Goal: Check status: Check status

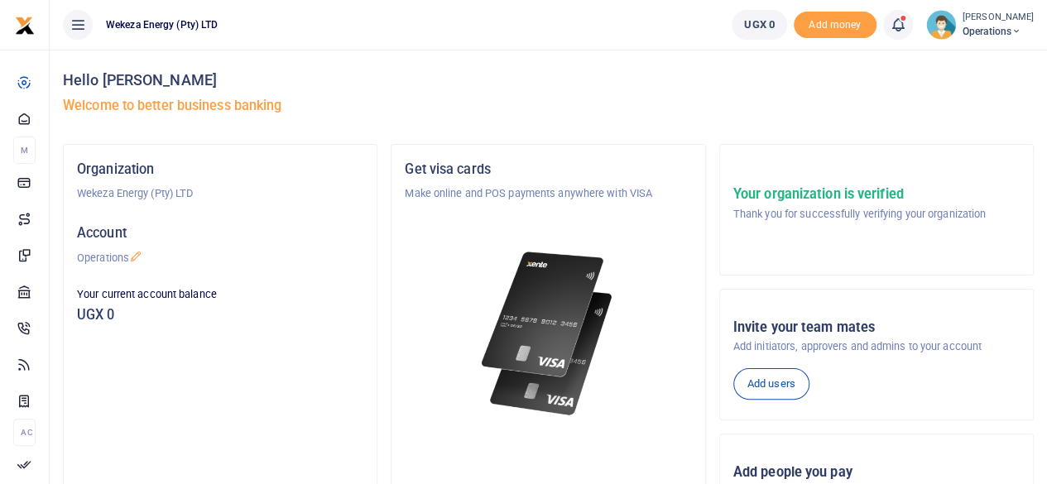
click at [890, 26] on icon at bounding box center [898, 25] width 17 height 18
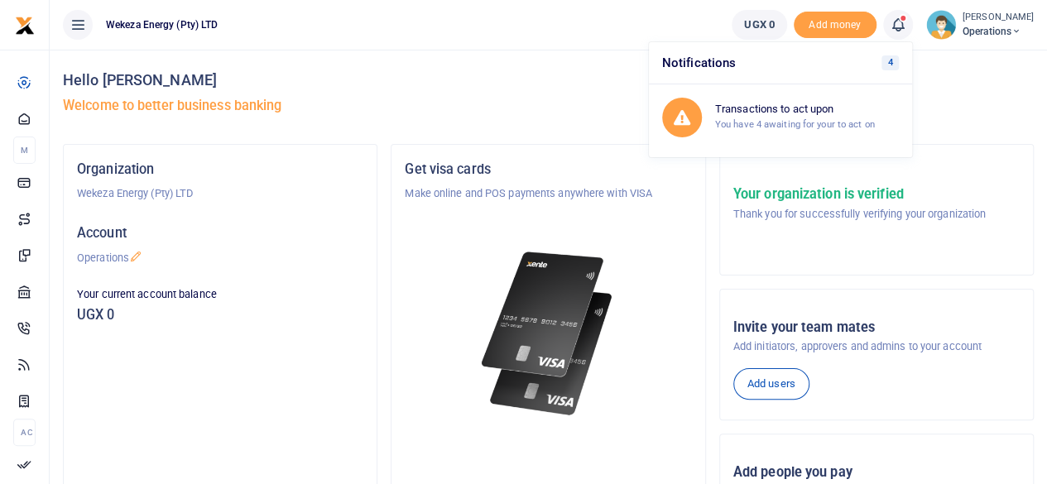
click at [555, 90] on div "Hello Munguagisha Muhanzi Welcome to better business banking" at bounding box center [548, 97] width 971 height 94
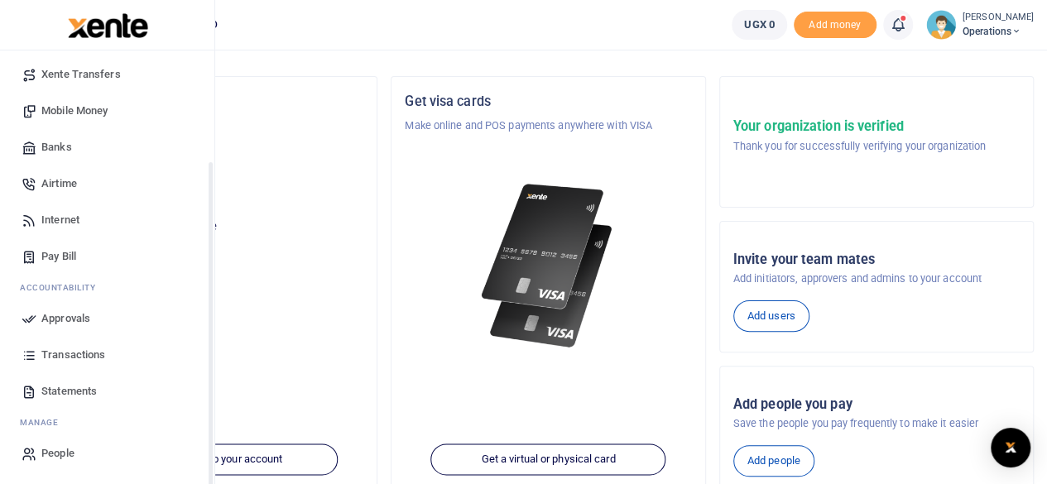
scroll to position [69, 0]
click at [78, 357] on span "Transactions" at bounding box center [73, 355] width 64 height 17
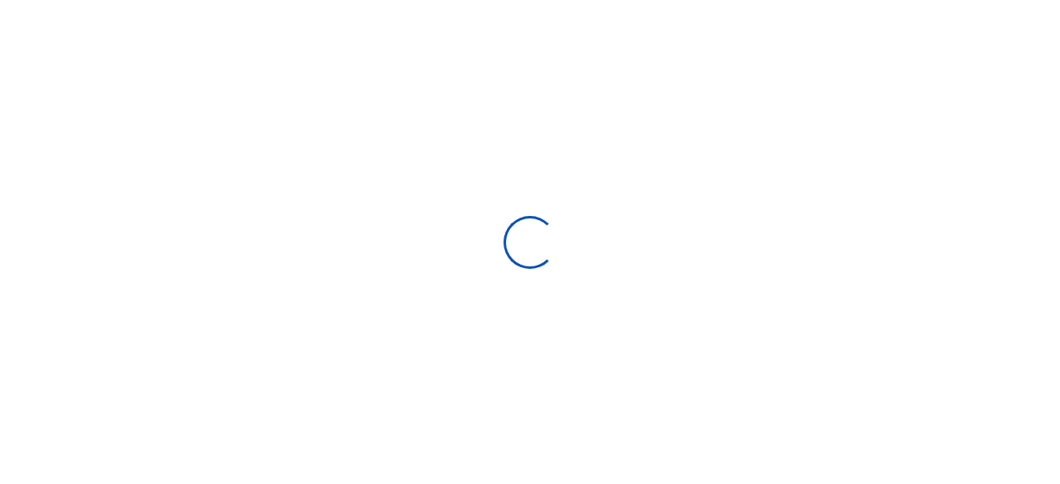
select select
type input "[DATE] - [DATE]"
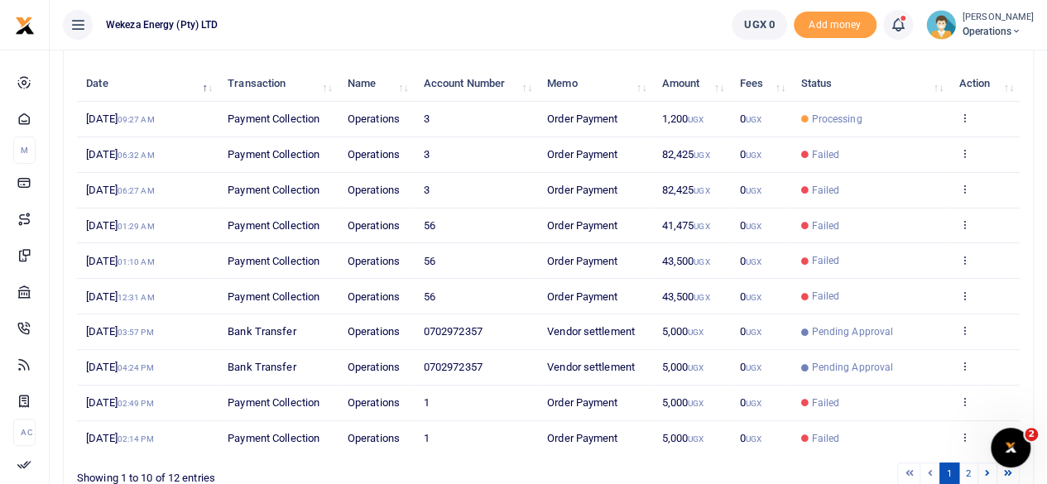
scroll to position [186, 0]
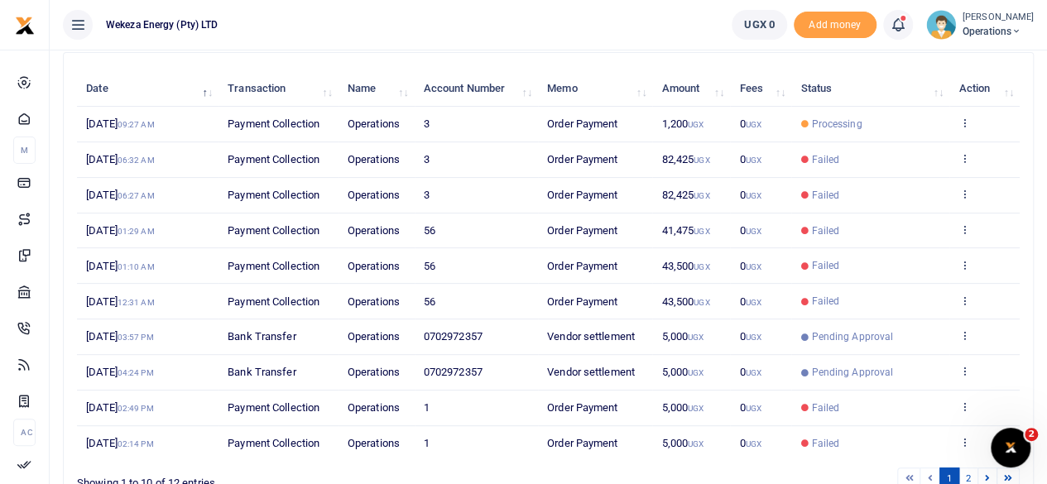
click at [820, 119] on span "Processing" at bounding box center [836, 124] width 51 height 15
click at [264, 120] on span "Payment Collection" at bounding box center [274, 124] width 92 height 12
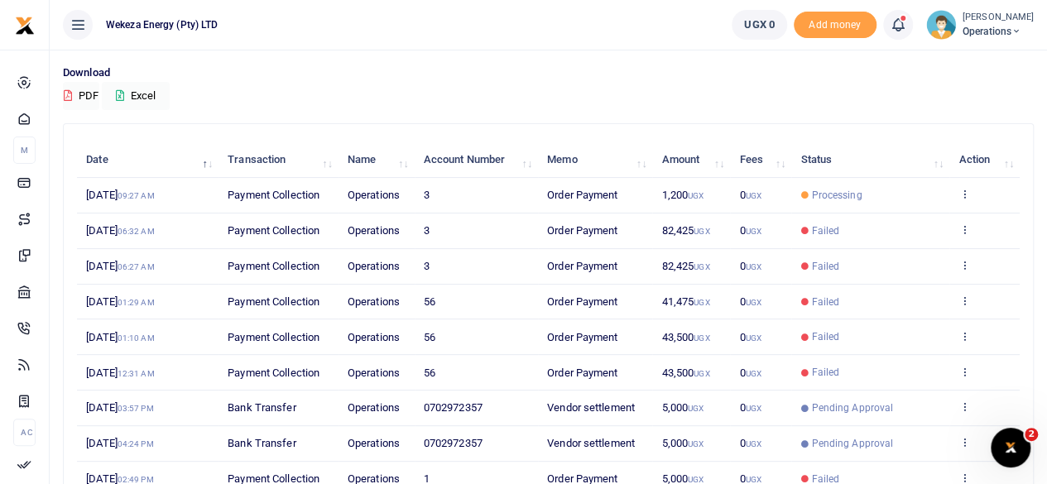
scroll to position [111, 0]
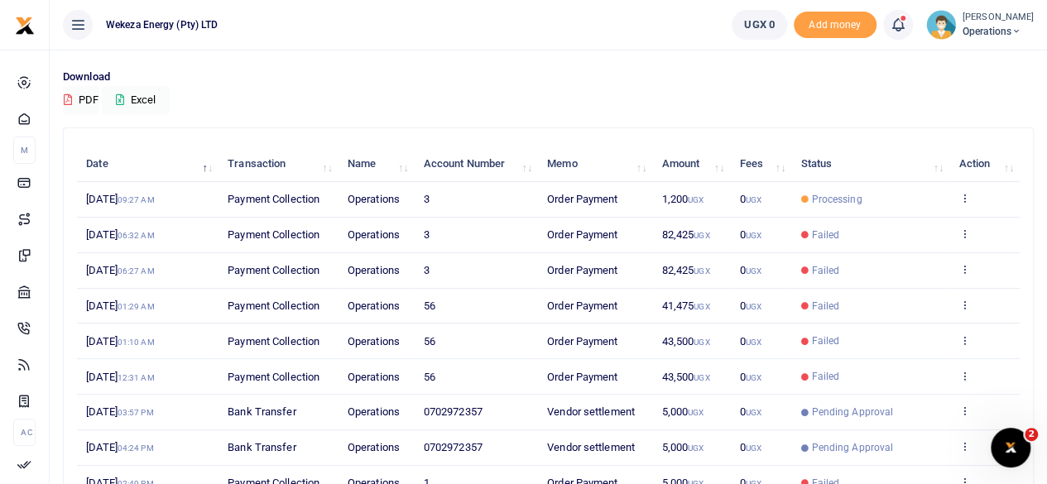
click at [264, 198] on span "Payment Collection" at bounding box center [274, 199] width 92 height 12
click at [825, 194] on span "Processing" at bounding box center [836, 199] width 51 height 15
click at [971, 201] on td "View details" at bounding box center [985, 200] width 70 height 36
click at [966, 200] on icon at bounding box center [964, 198] width 11 height 12
click at [916, 221] on link "View details" at bounding box center [904, 225] width 131 height 23
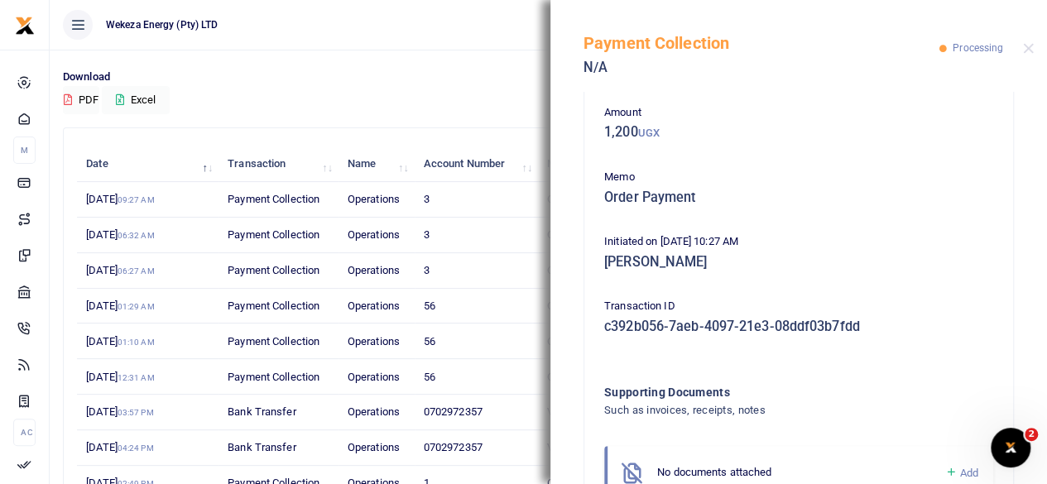
scroll to position [0, 0]
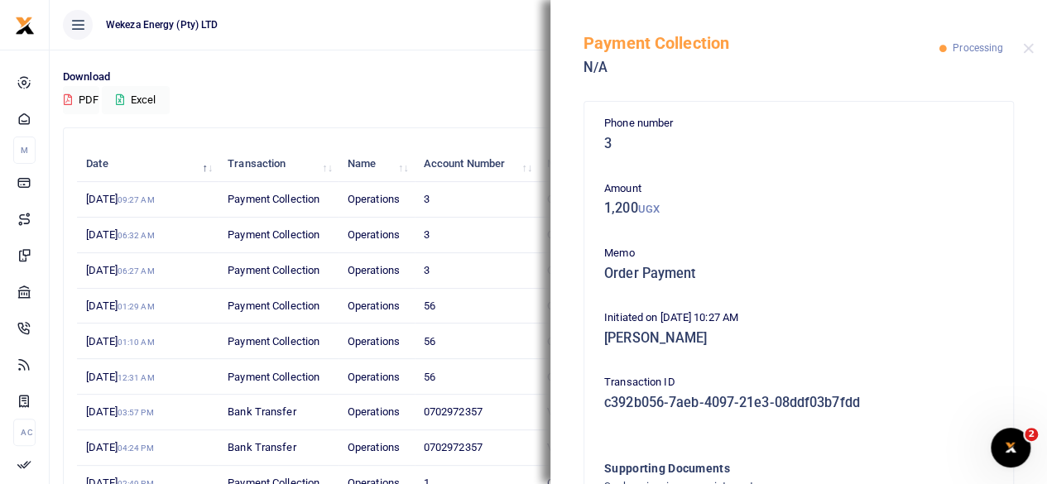
click at [1037, 46] on div "Payment Collection N/A Processing" at bounding box center [799, 46] width 497 height 92
click at [1036, 45] on div "Payment Collection N/A Processing" at bounding box center [799, 46] width 497 height 92
click at [1033, 48] on button "Close" at bounding box center [1028, 48] width 11 height 11
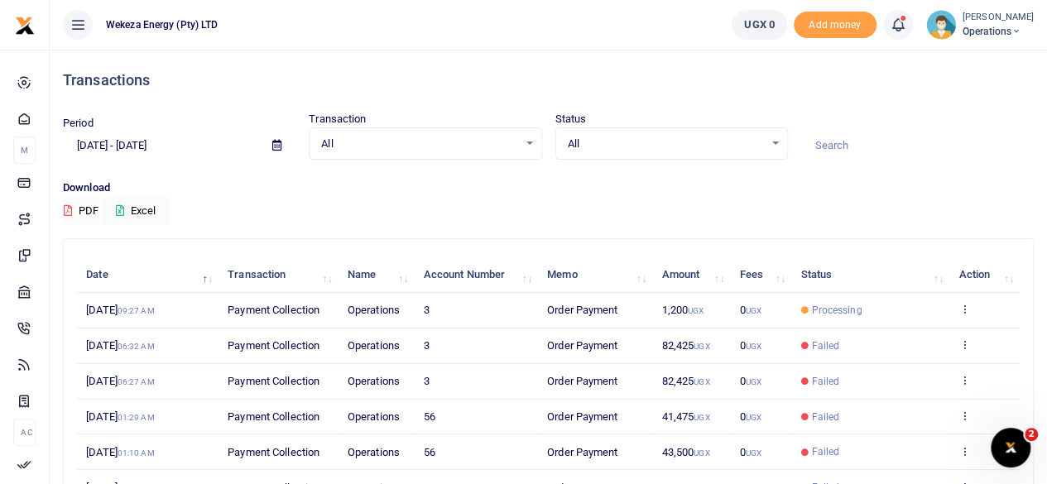
click at [649, 151] on span "All" at bounding box center [666, 144] width 196 height 17
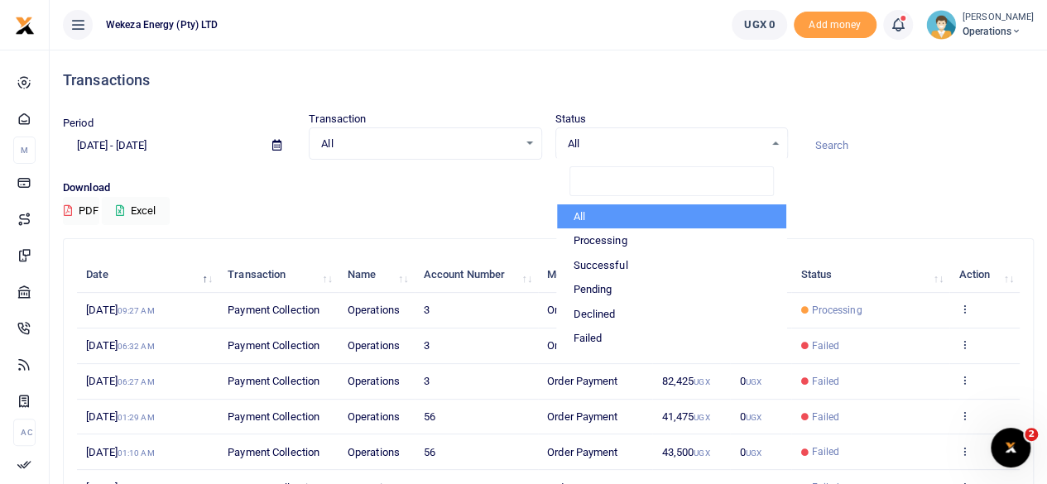
click at [510, 181] on p "Download" at bounding box center [548, 188] width 971 height 17
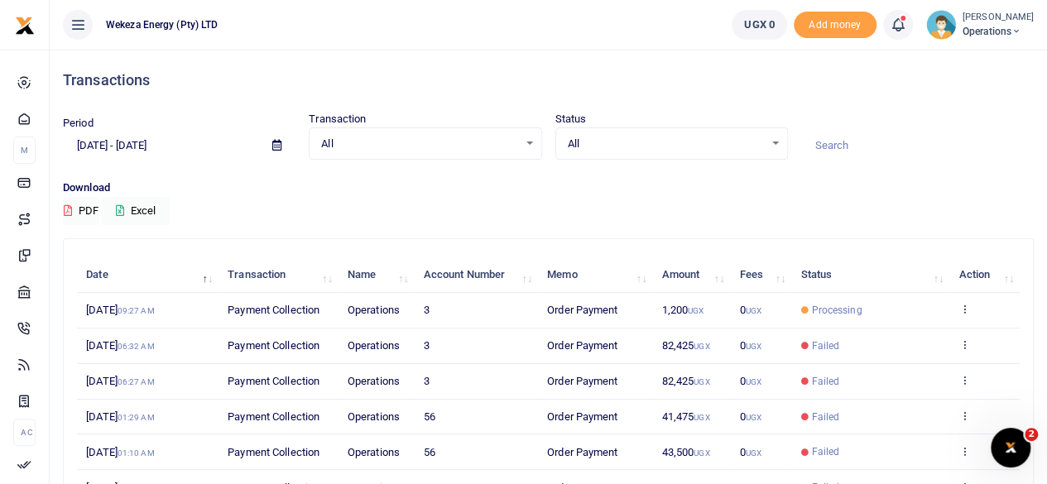
click at [462, 156] on div "All Select an option... All Airtime Internet Utilities Invoices Mobile Money Pa…" at bounding box center [425, 143] width 233 height 33
click at [463, 151] on span "All" at bounding box center [419, 144] width 196 height 17
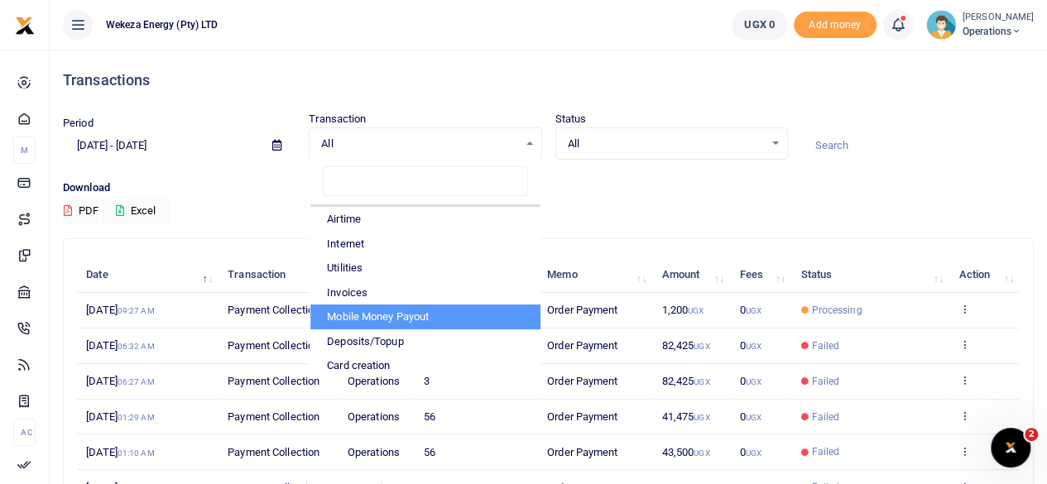
scroll to position [21, 0]
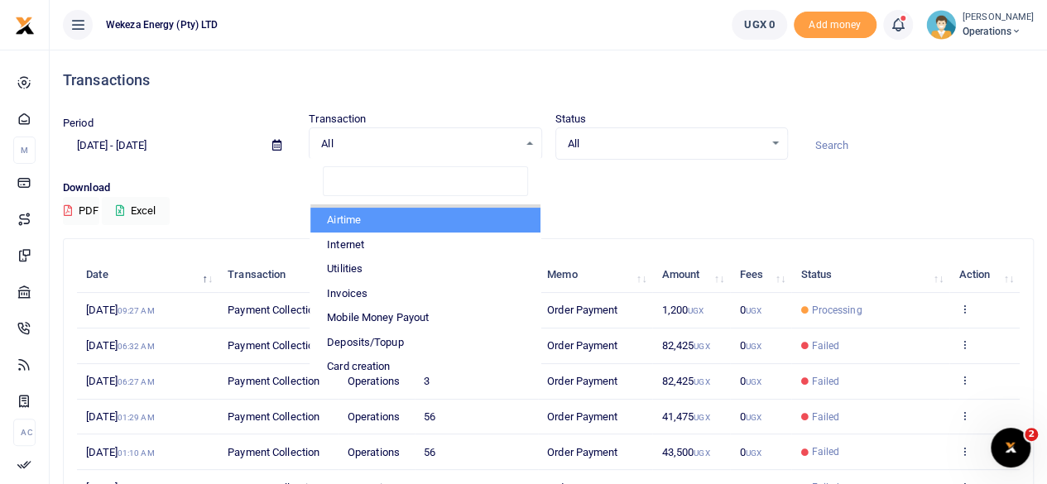
click at [285, 223] on div "Download PDF Excel" at bounding box center [548, 203] width 971 height 46
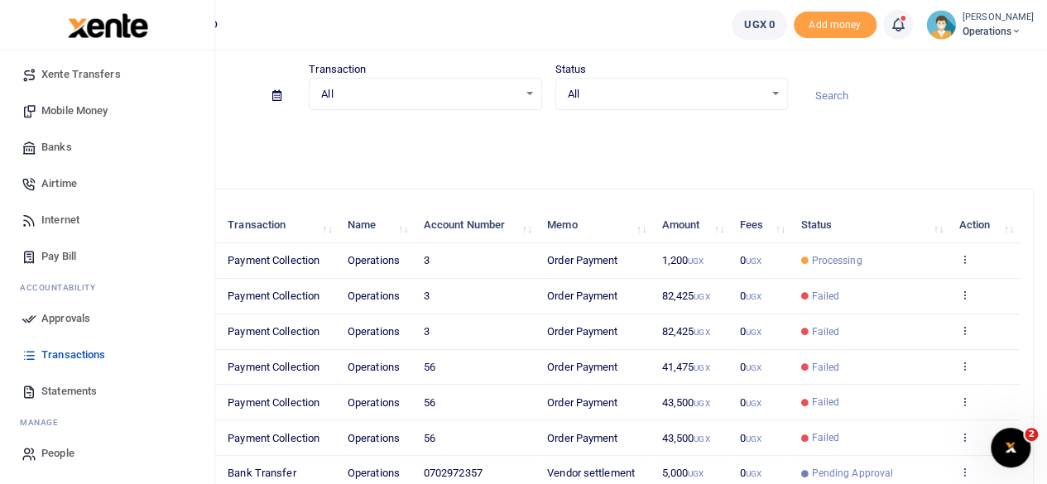
scroll to position [51, 0]
click at [76, 393] on span "Statements" at bounding box center [68, 391] width 55 height 17
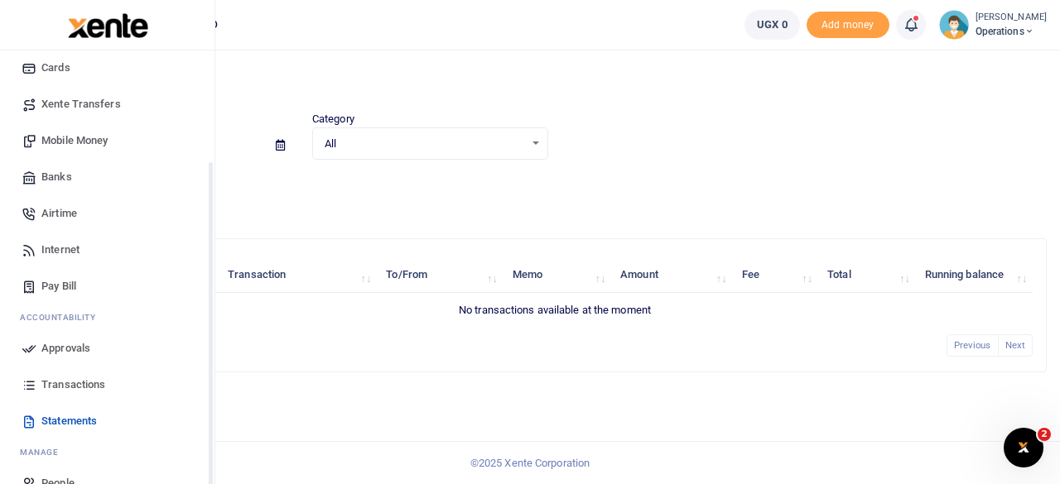
scroll to position [142, 0]
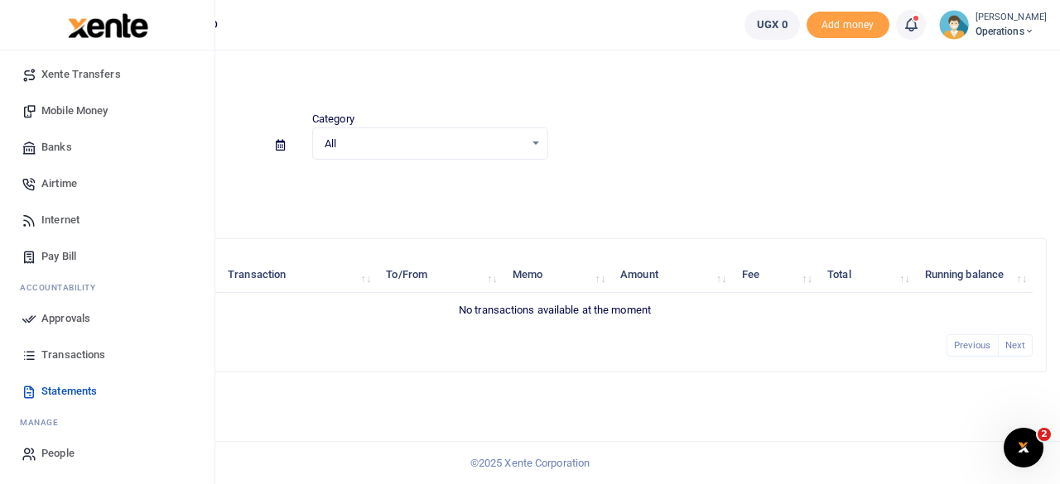
click at [73, 315] on span "Approvals" at bounding box center [65, 318] width 49 height 17
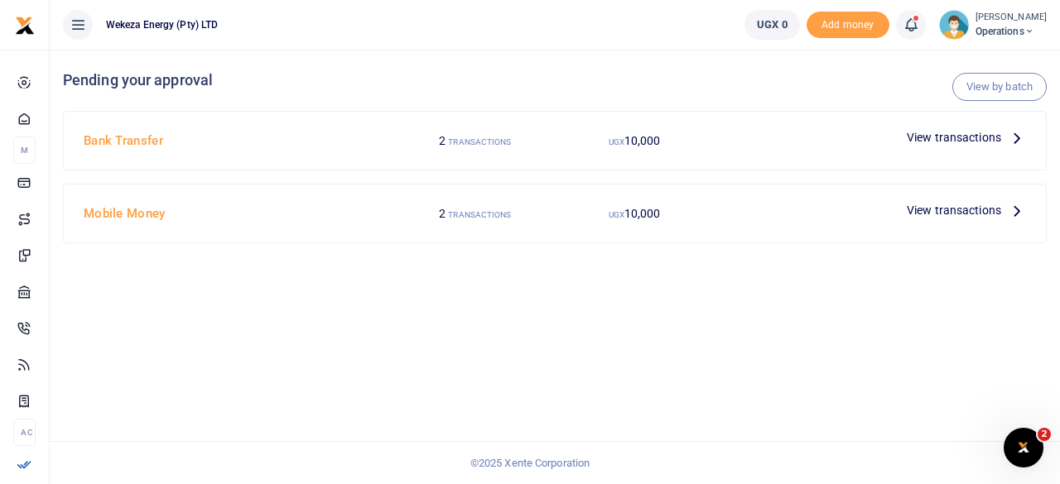
click at [947, 206] on span "View transactions" at bounding box center [954, 210] width 94 height 18
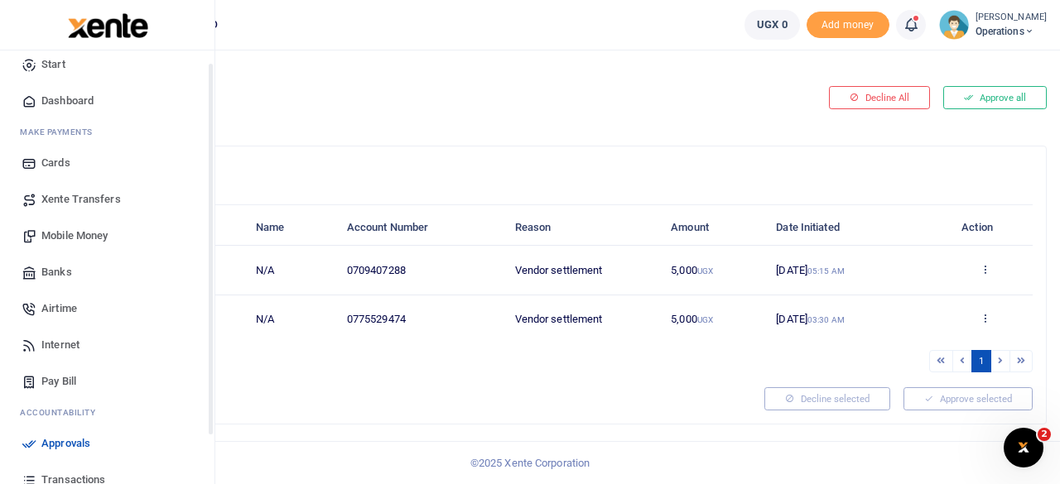
scroll to position [18, 0]
click at [71, 231] on span "Mobile Money" at bounding box center [74, 235] width 66 height 17
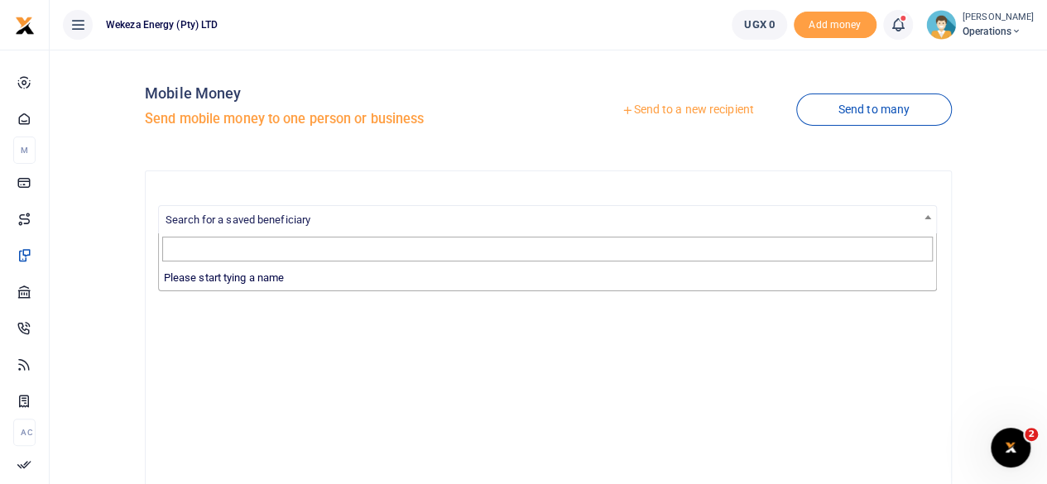
click at [310, 217] on span "Search for a saved beneficiary" at bounding box center [238, 220] width 145 height 12
click at [127, 202] on div "Mobile Money Send mobile money to one person or business Send to a new recipien…" at bounding box center [548, 435] width 984 height 745
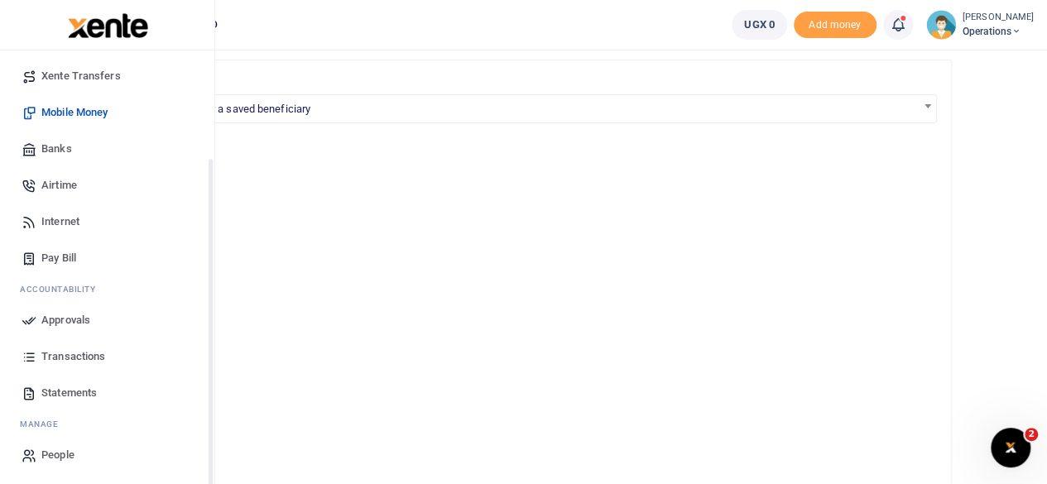
scroll to position [142, 0]
click at [69, 354] on span "Transactions" at bounding box center [73, 355] width 64 height 17
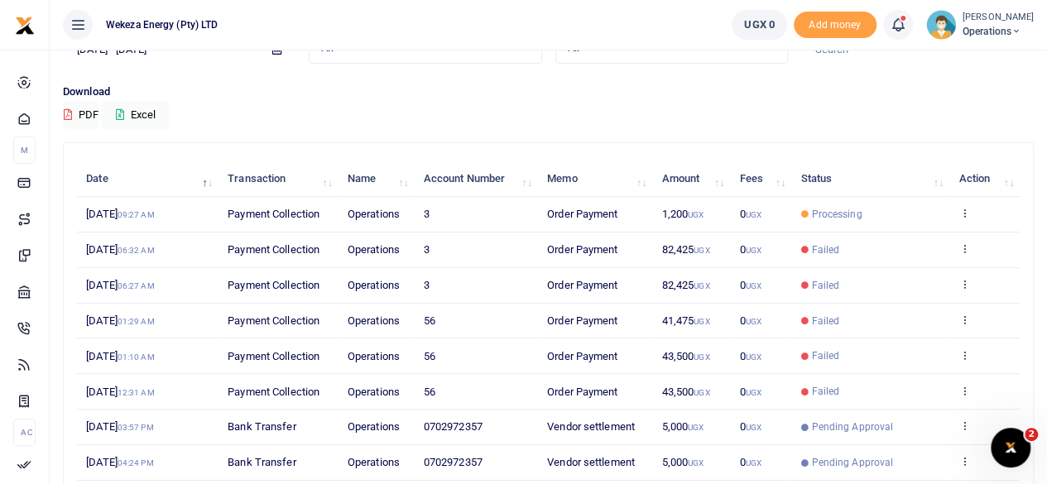
scroll to position [96, 0]
click at [965, 209] on icon at bounding box center [964, 213] width 11 height 12
click at [912, 231] on link "View details" at bounding box center [904, 240] width 131 height 23
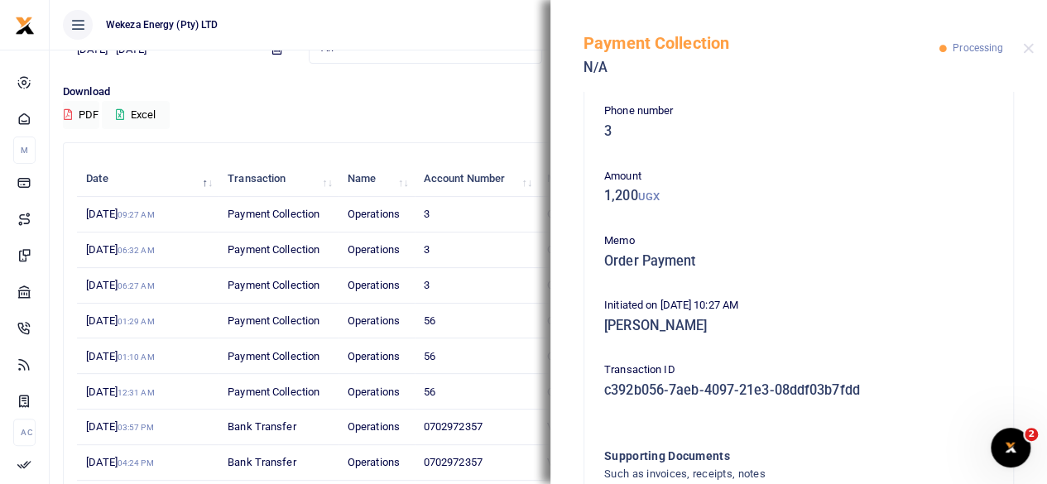
scroll to position [0, 0]
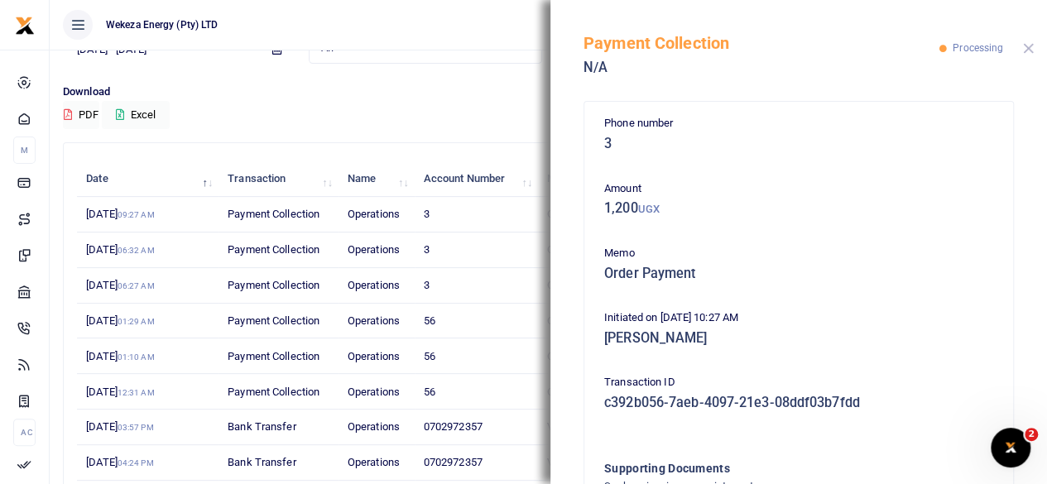
click at [1030, 47] on button "Close" at bounding box center [1028, 48] width 11 height 11
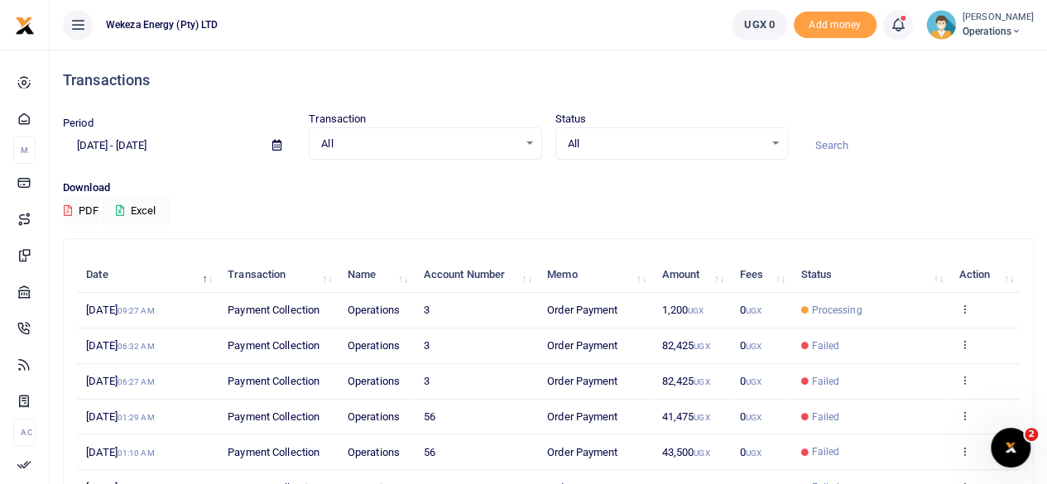
click at [469, 234] on div "Transactions Period 08/12/2025 - 09/10/2025 Transaction All Select an option...…" at bounding box center [548, 378] width 984 height 656
click at [459, 213] on div "Download PDF Excel" at bounding box center [548, 203] width 971 height 46
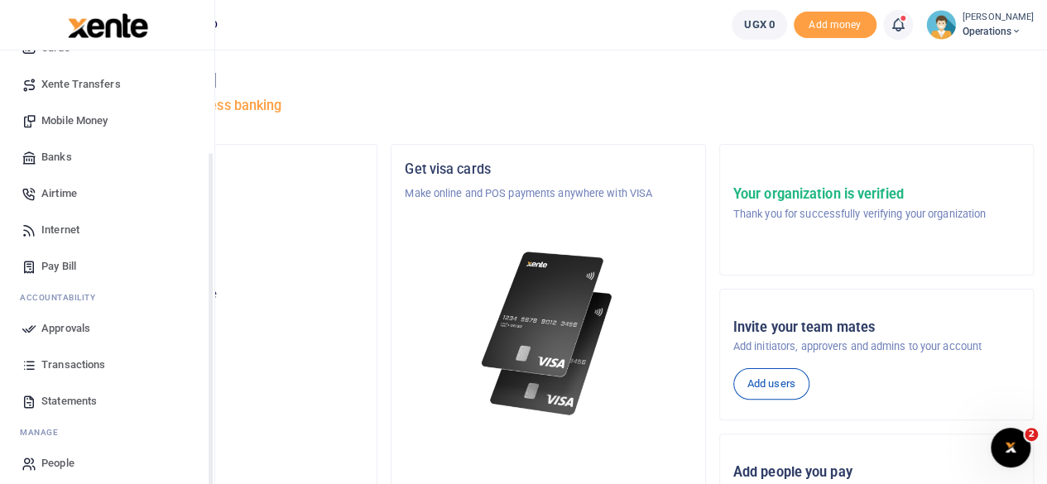
scroll to position [133, 0]
click at [70, 360] on span "Transactions" at bounding box center [73, 364] width 64 height 17
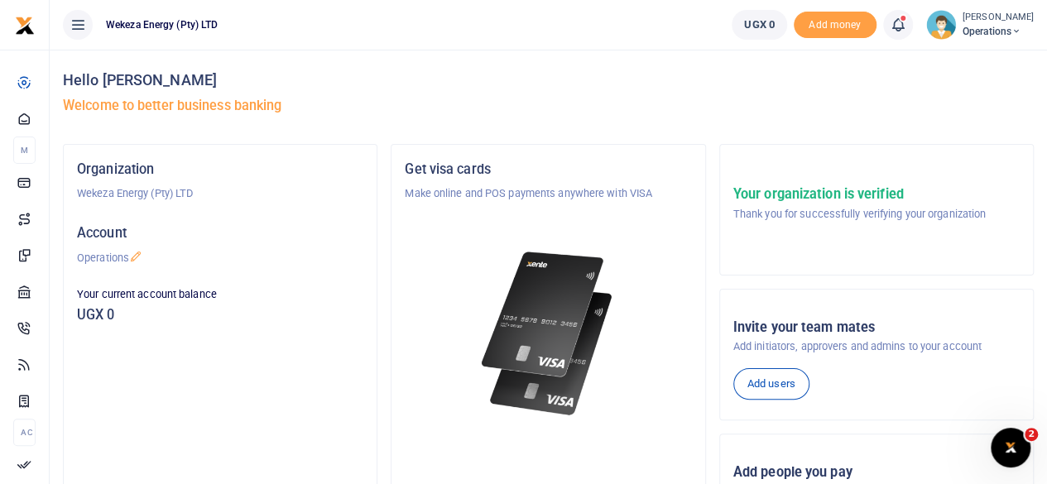
click at [754, 19] on link "UGX 0" at bounding box center [759, 25] width 55 height 30
click at [890, 26] on icon at bounding box center [898, 25] width 17 height 18
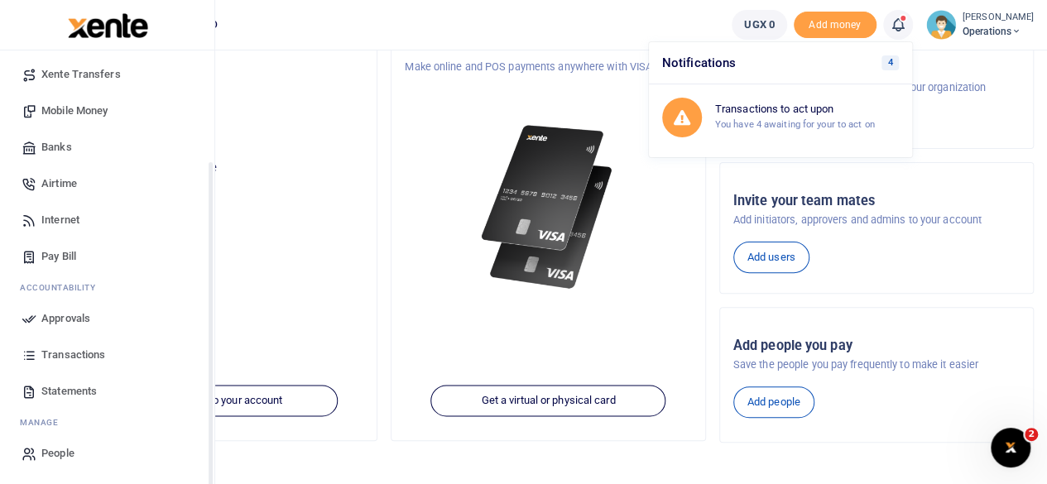
scroll to position [127, 0]
click at [71, 355] on span "Transactions" at bounding box center [73, 355] width 64 height 17
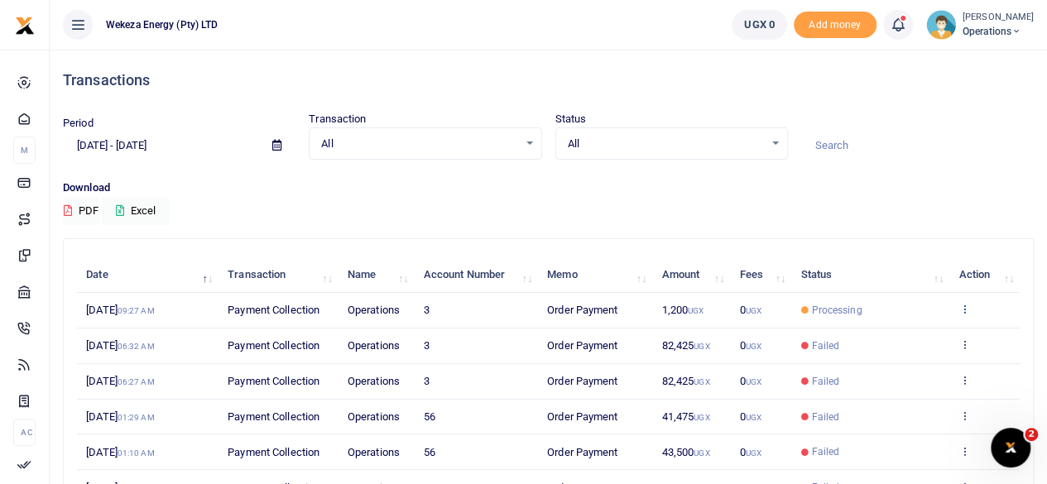
click at [962, 306] on icon at bounding box center [964, 309] width 11 height 12
click at [912, 327] on link "View details" at bounding box center [904, 336] width 131 height 23
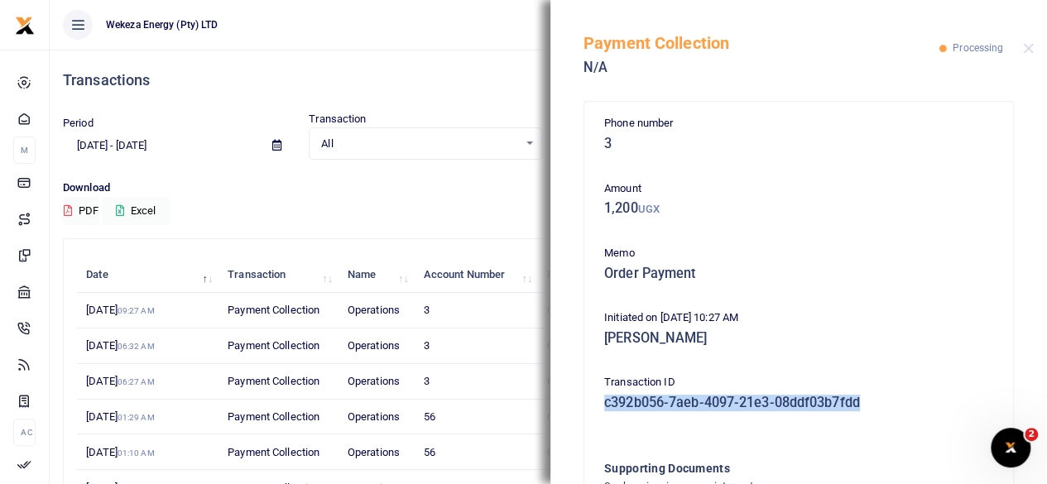
drag, startPoint x: 604, startPoint y: 407, endPoint x: 878, endPoint y: 408, distance: 274.0
click at [878, 408] on h5 "c392b056-7aeb-4097-21e3-08ddf03b7fdd" at bounding box center [798, 403] width 389 height 17
copy h5 "c392b056-7aeb-4097-21e3-08ddf03b7fdd"
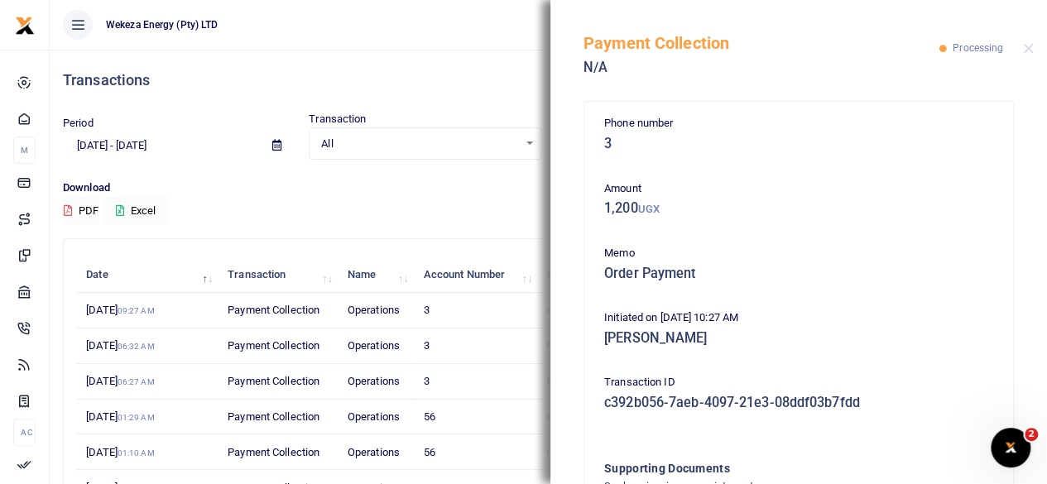
click at [926, 146] on h5 "3" at bounding box center [798, 144] width 389 height 17
click at [1028, 54] on div "Payment Collection N/A Processing" at bounding box center [799, 46] width 497 height 92
click at [1028, 48] on button "Close" at bounding box center [1028, 48] width 11 height 11
